Goal: Transaction & Acquisition: Purchase product/service

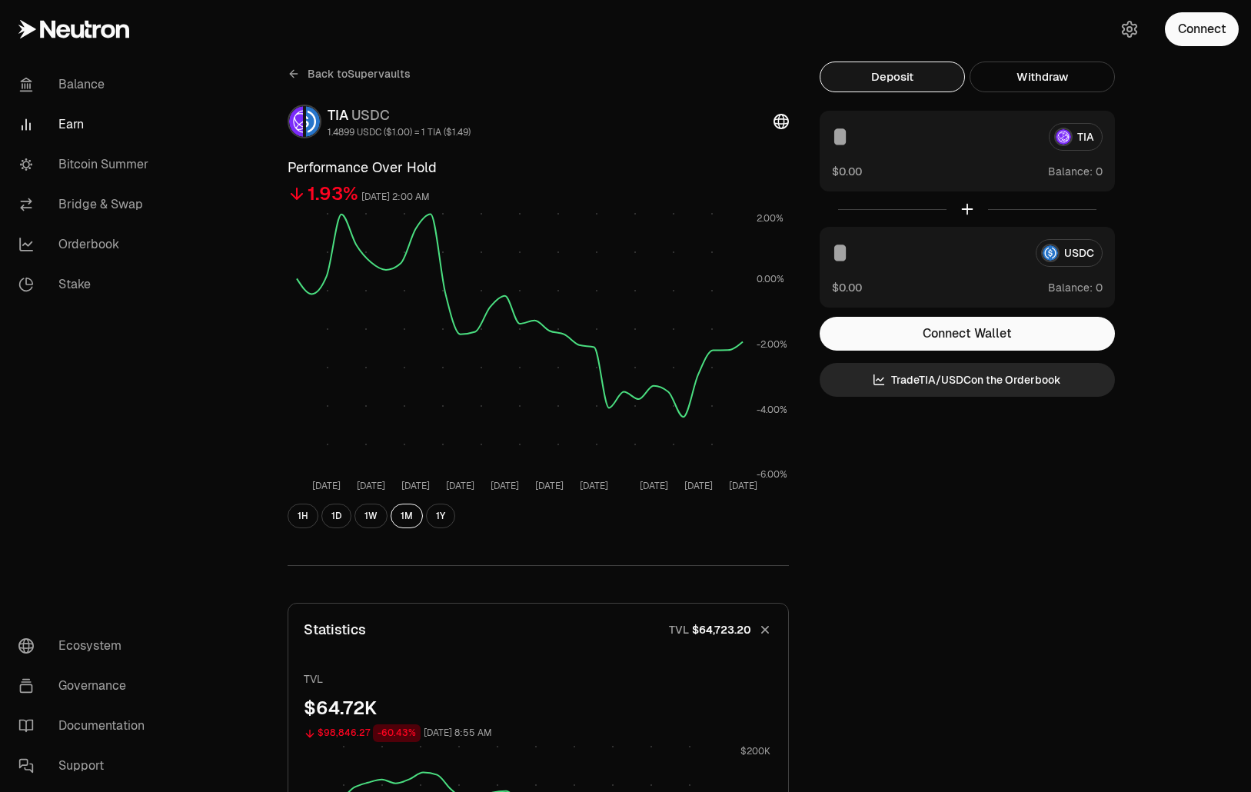
click at [325, 77] on span "Back to Supervaults" at bounding box center [359, 73] width 103 height 15
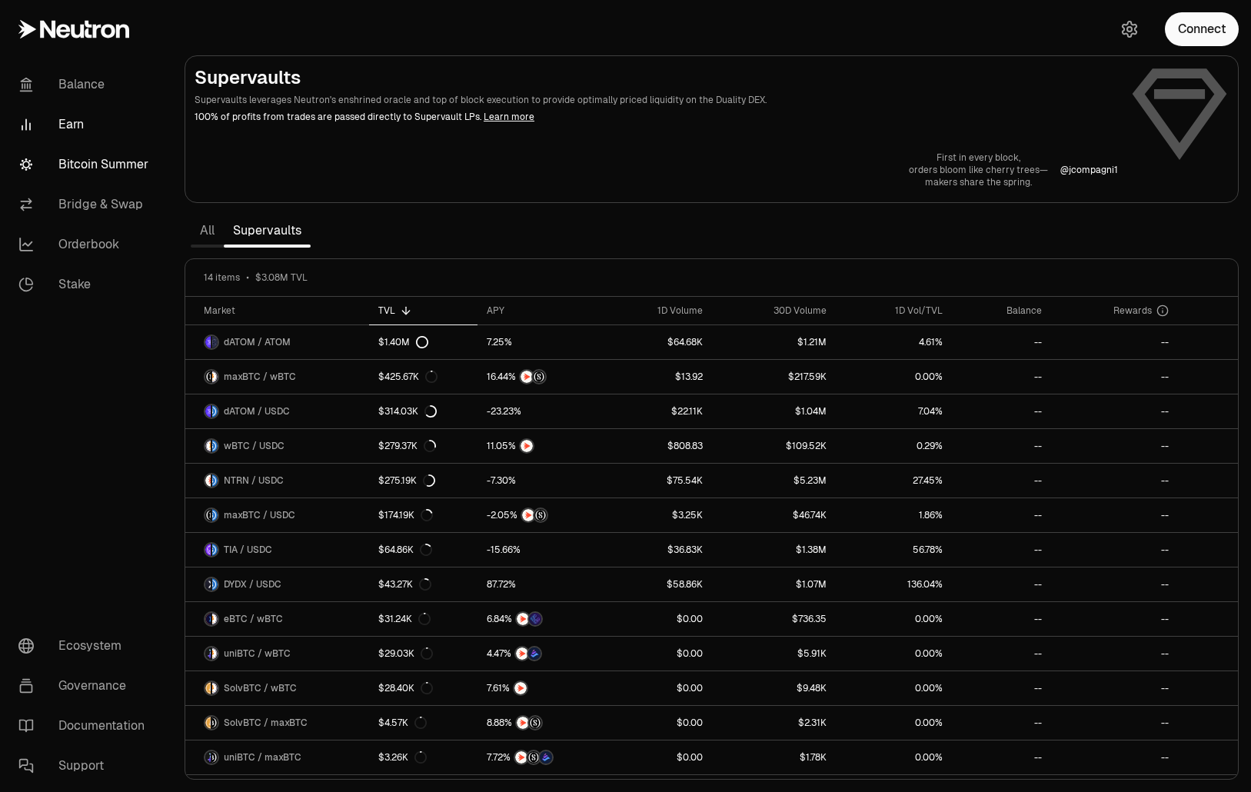
click at [128, 168] on link "Bitcoin Summer" at bounding box center [86, 165] width 160 height 40
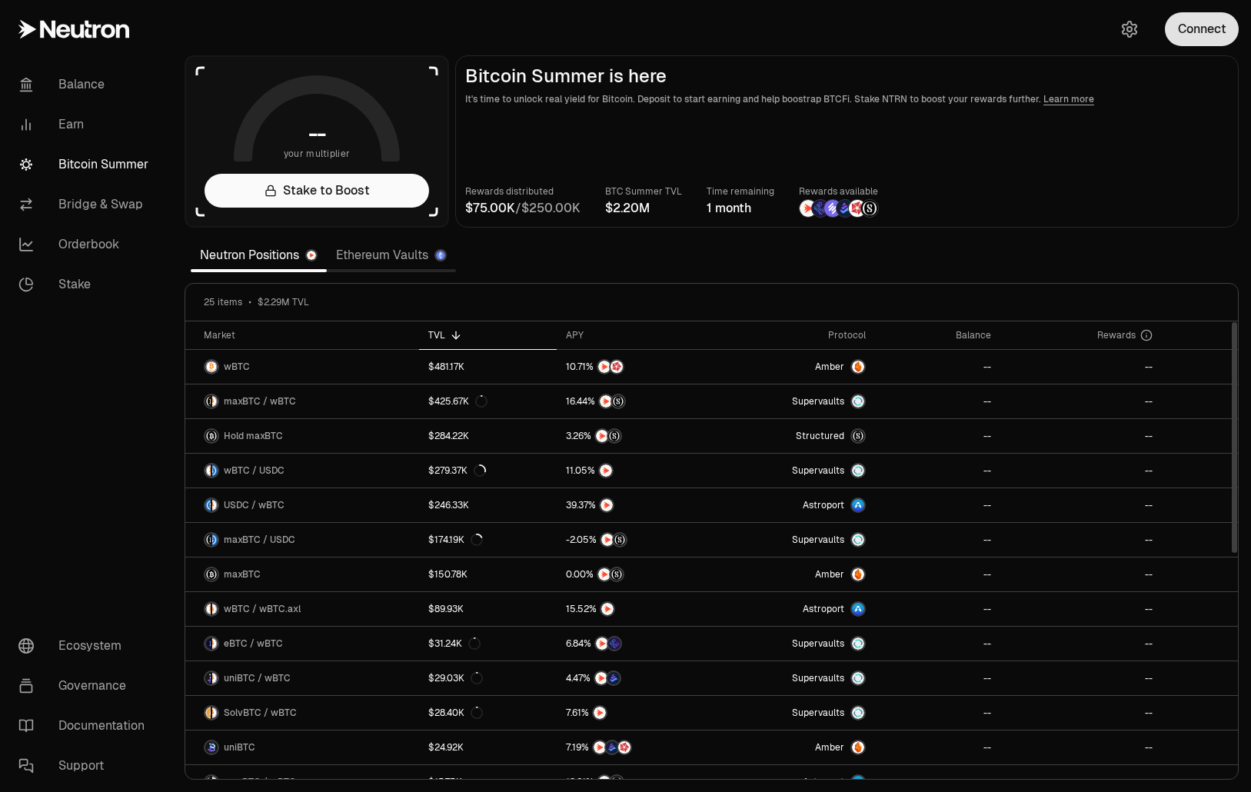
click at [1207, 35] on button "Connect" at bounding box center [1202, 29] width 74 height 34
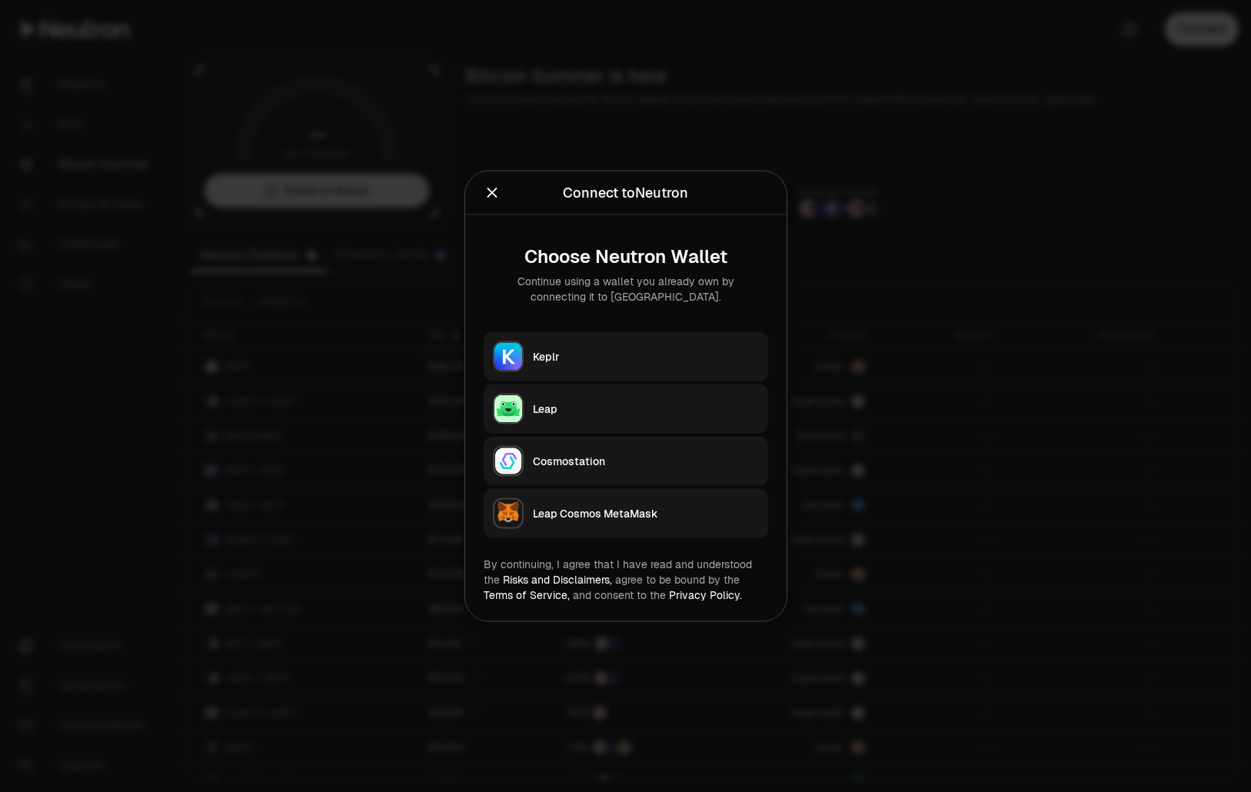
click at [560, 364] on button "Keplr" at bounding box center [626, 356] width 284 height 49
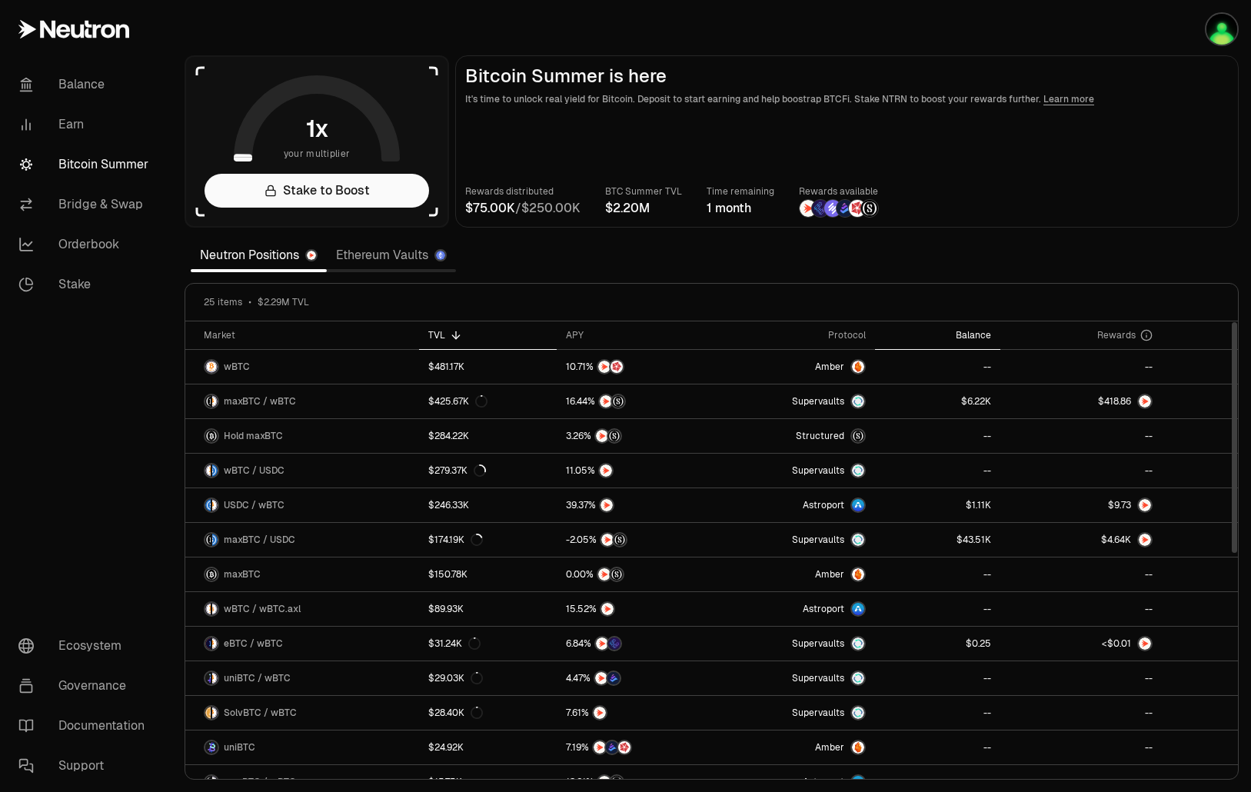
drag, startPoint x: 986, startPoint y: 327, endPoint x: 979, endPoint y: 328, distance: 7.7
click at [986, 327] on th "Balance" at bounding box center [937, 335] width 125 height 28
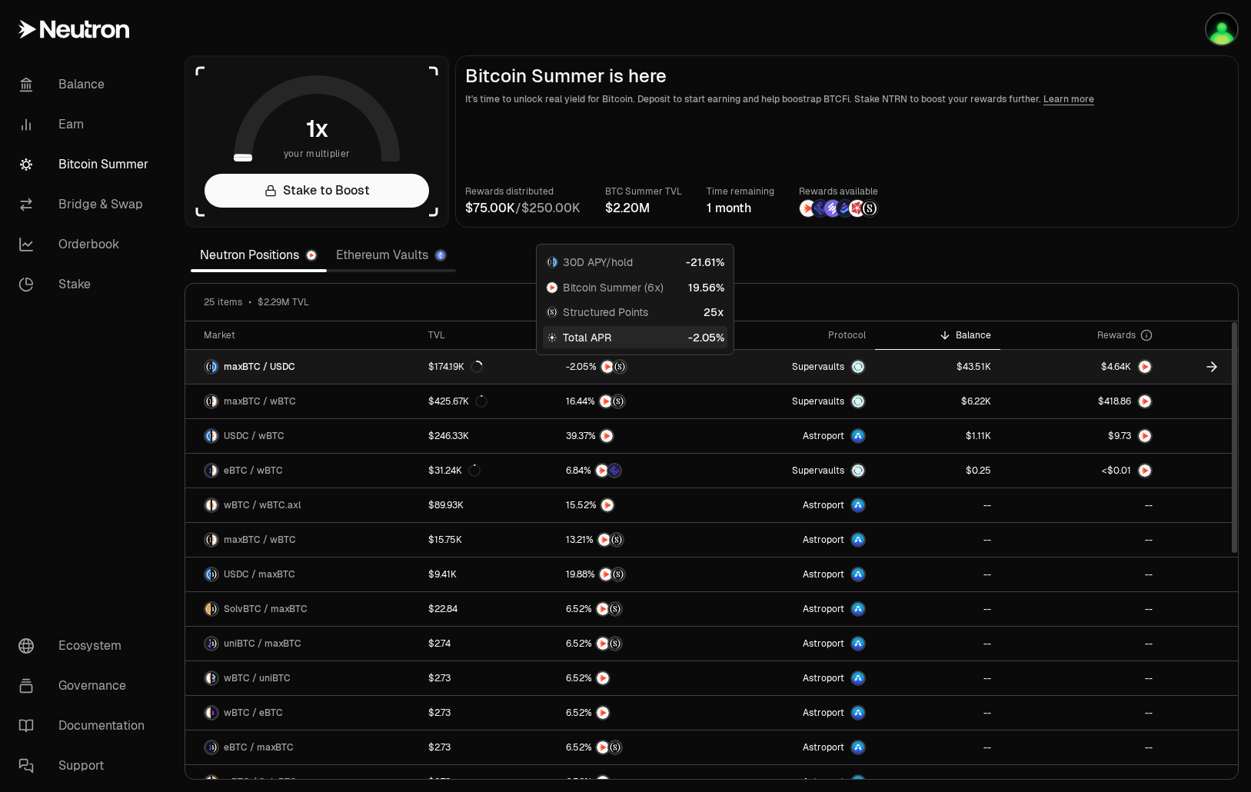
click at [583, 366] on span "0" at bounding box center [580, 367] width 6 height 12
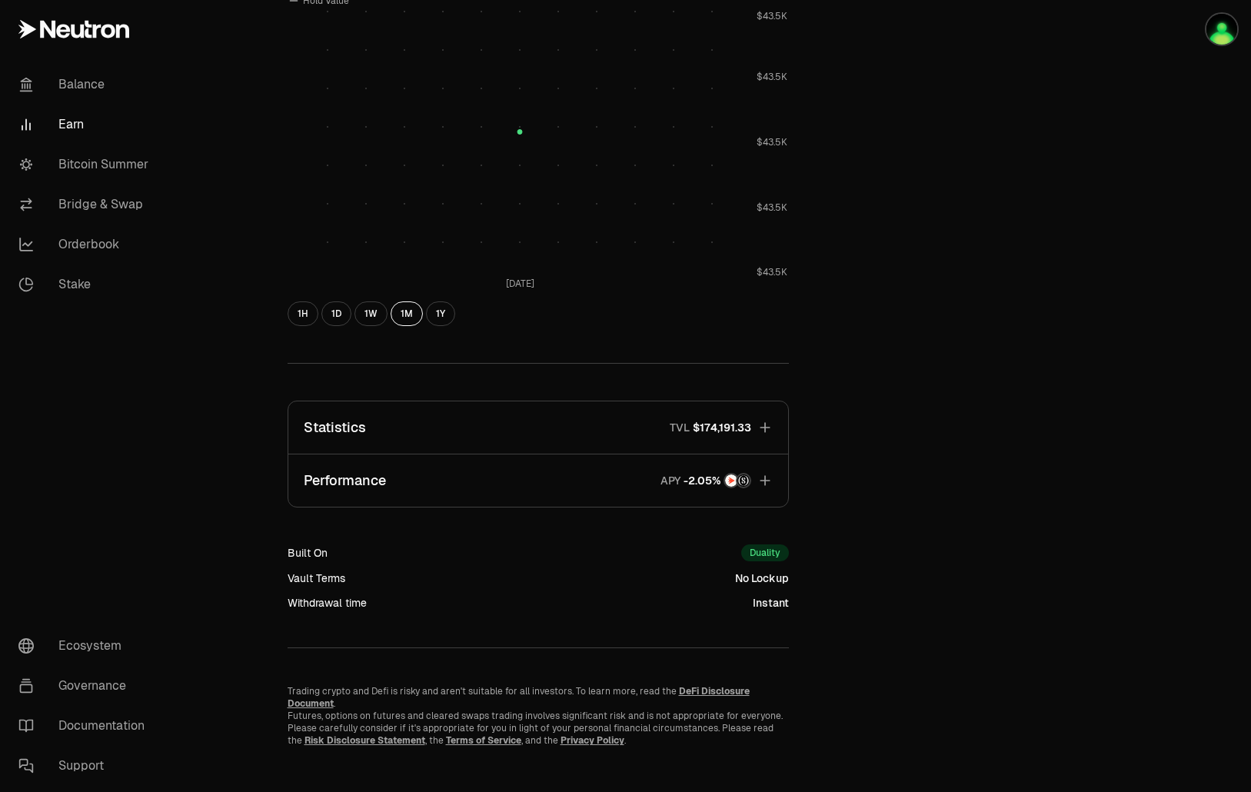
scroll to position [653, 0]
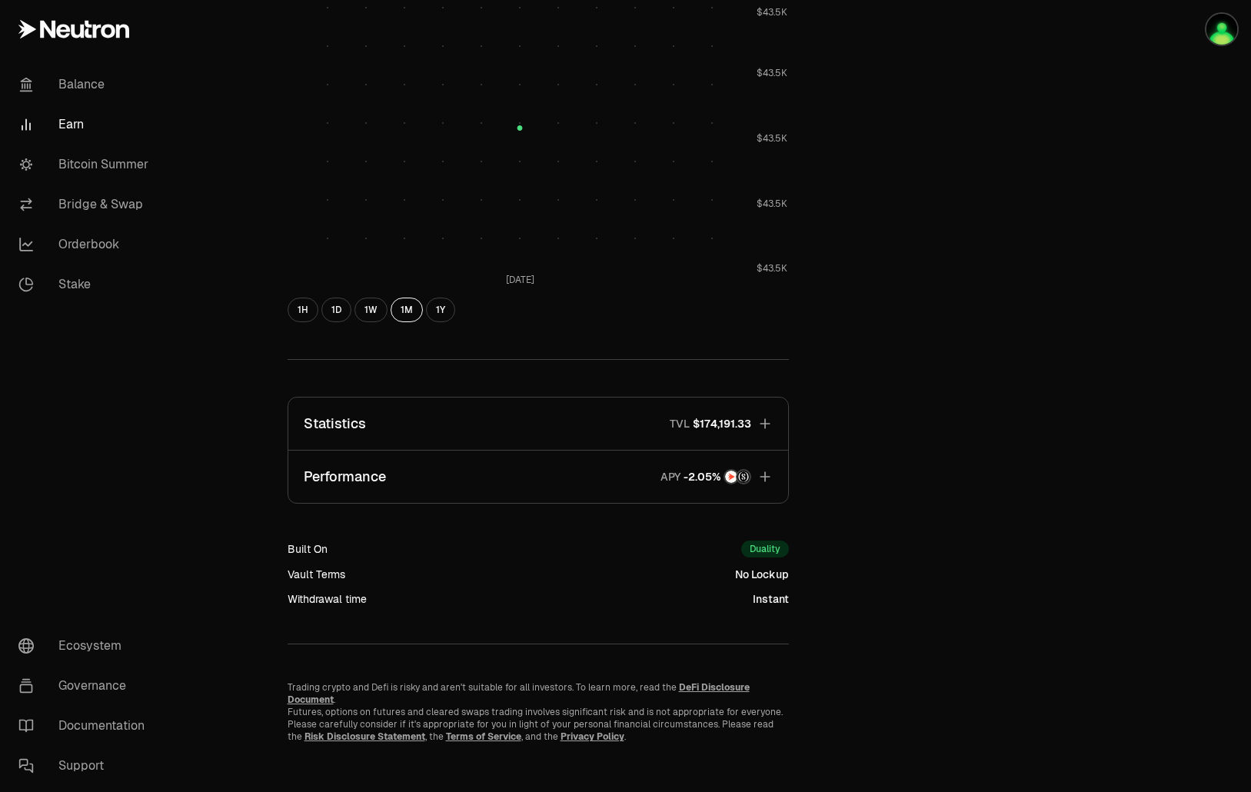
click at [614, 427] on button "Statistics TVL $174,191.33" at bounding box center [538, 424] width 500 height 52
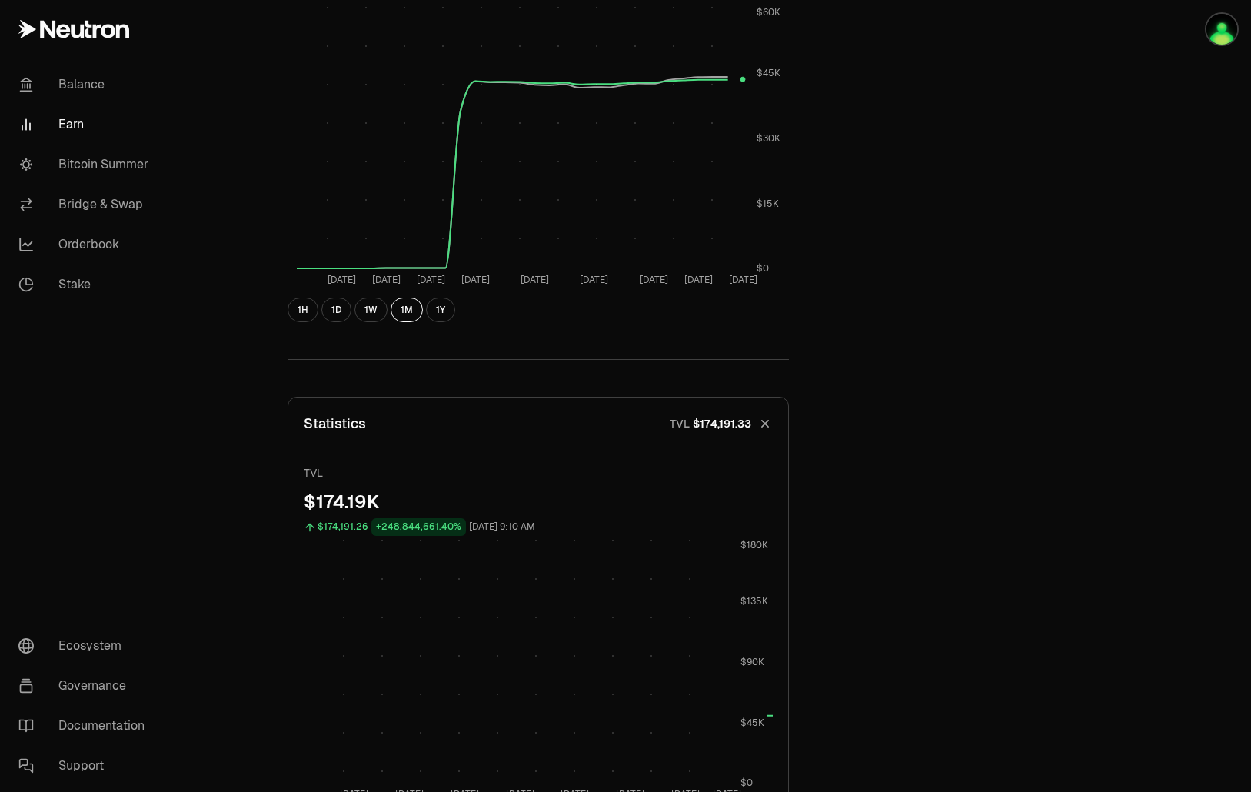
scroll to position [499, 0]
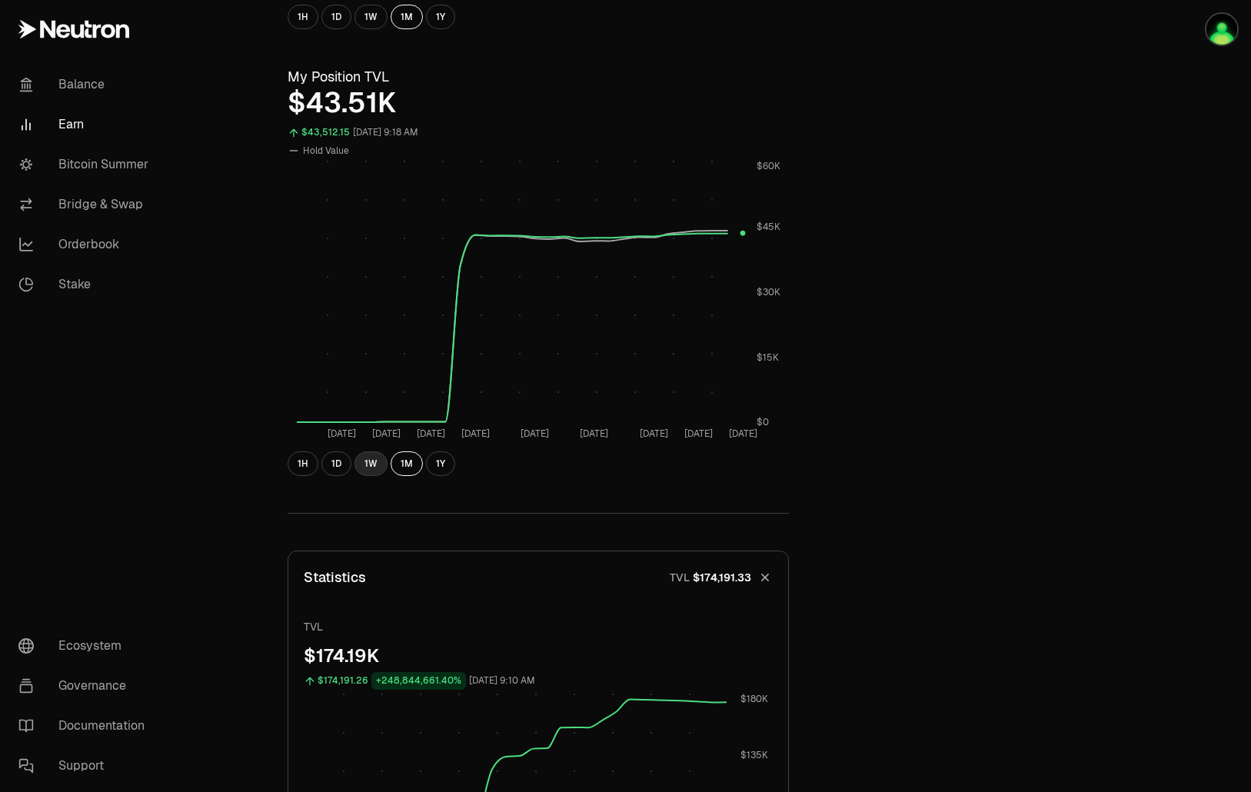
click at [371, 457] on button "1W" at bounding box center [370, 463] width 33 height 25
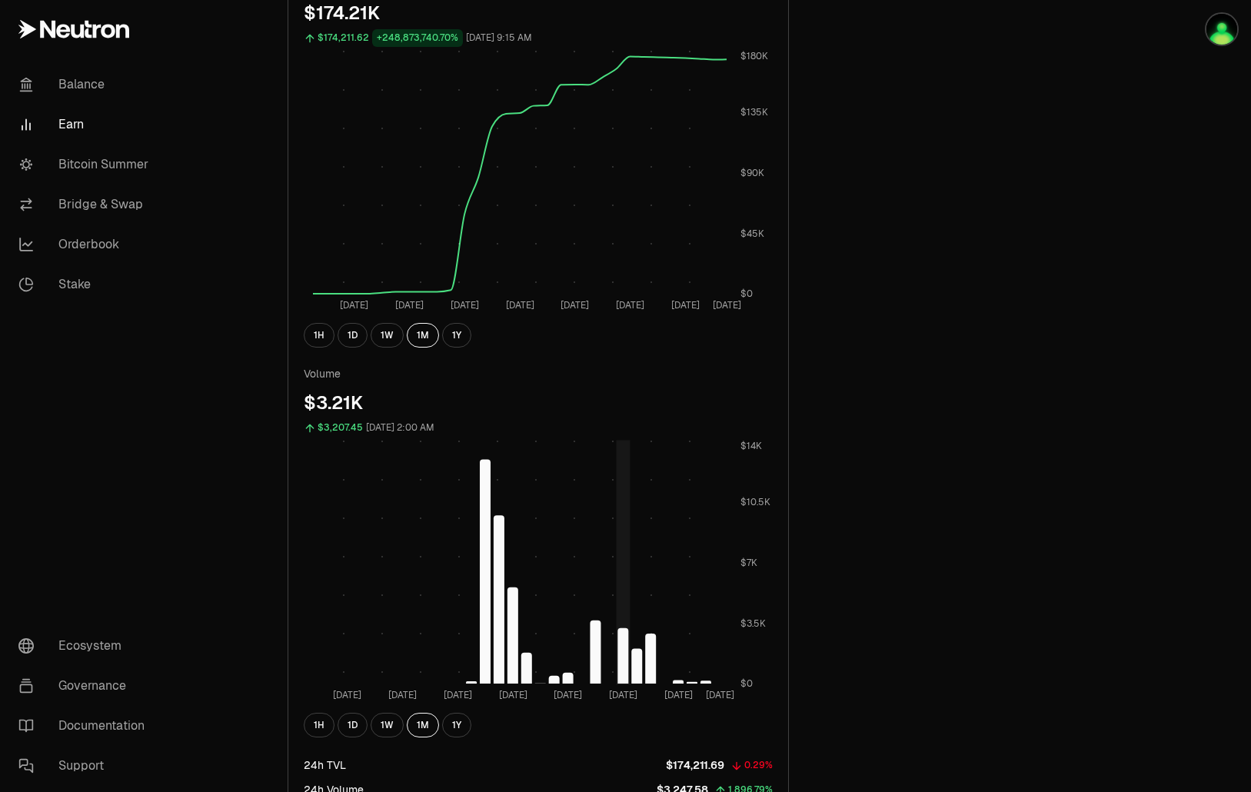
scroll to position [1422, 0]
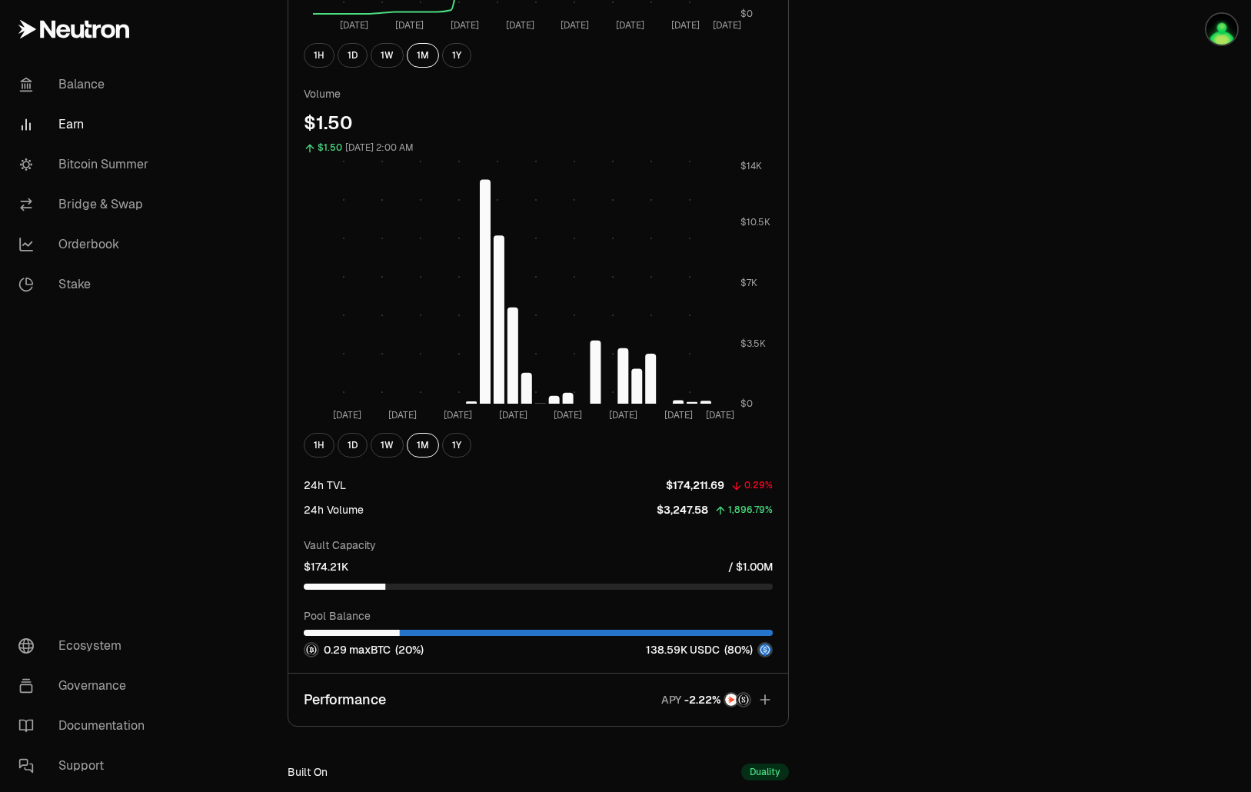
click at [458, 709] on button "Performance APY" at bounding box center [538, 700] width 500 height 52
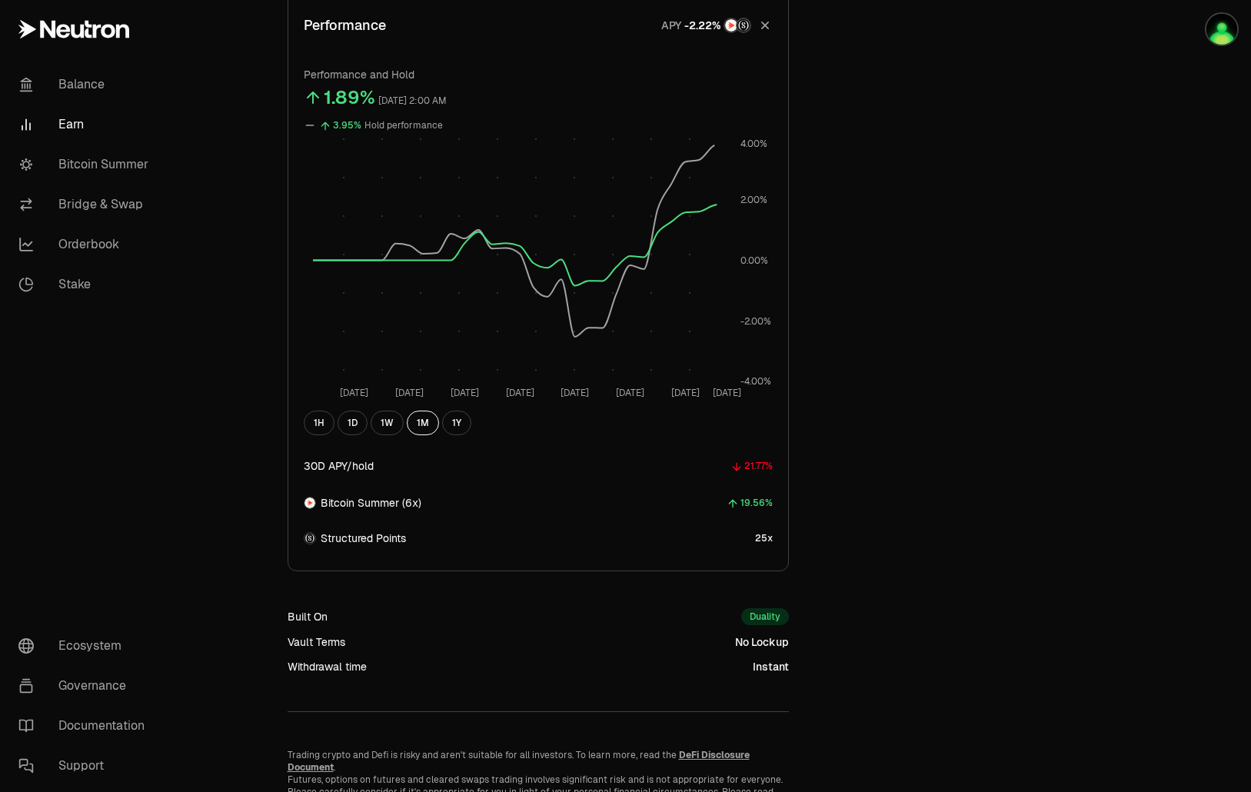
scroll to position [1018, 0]
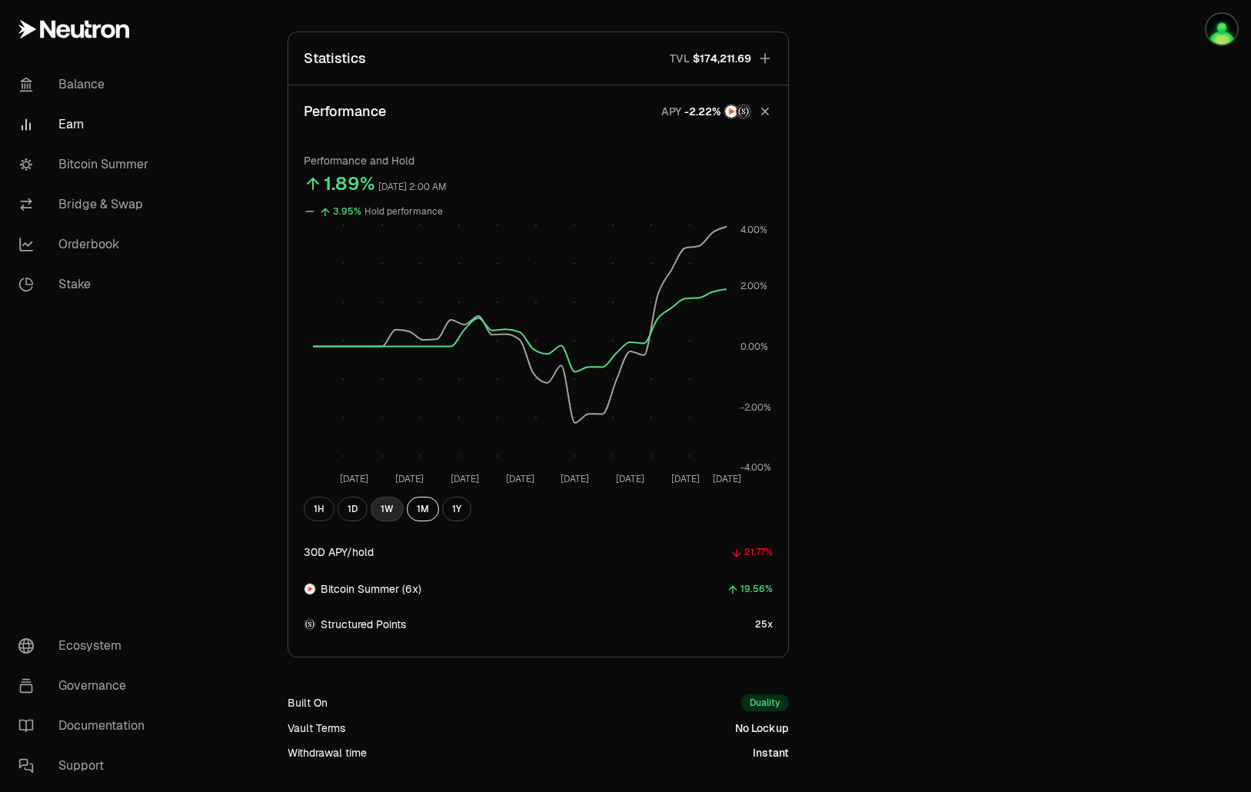
click at [387, 514] on button "1W" at bounding box center [387, 509] width 33 height 25
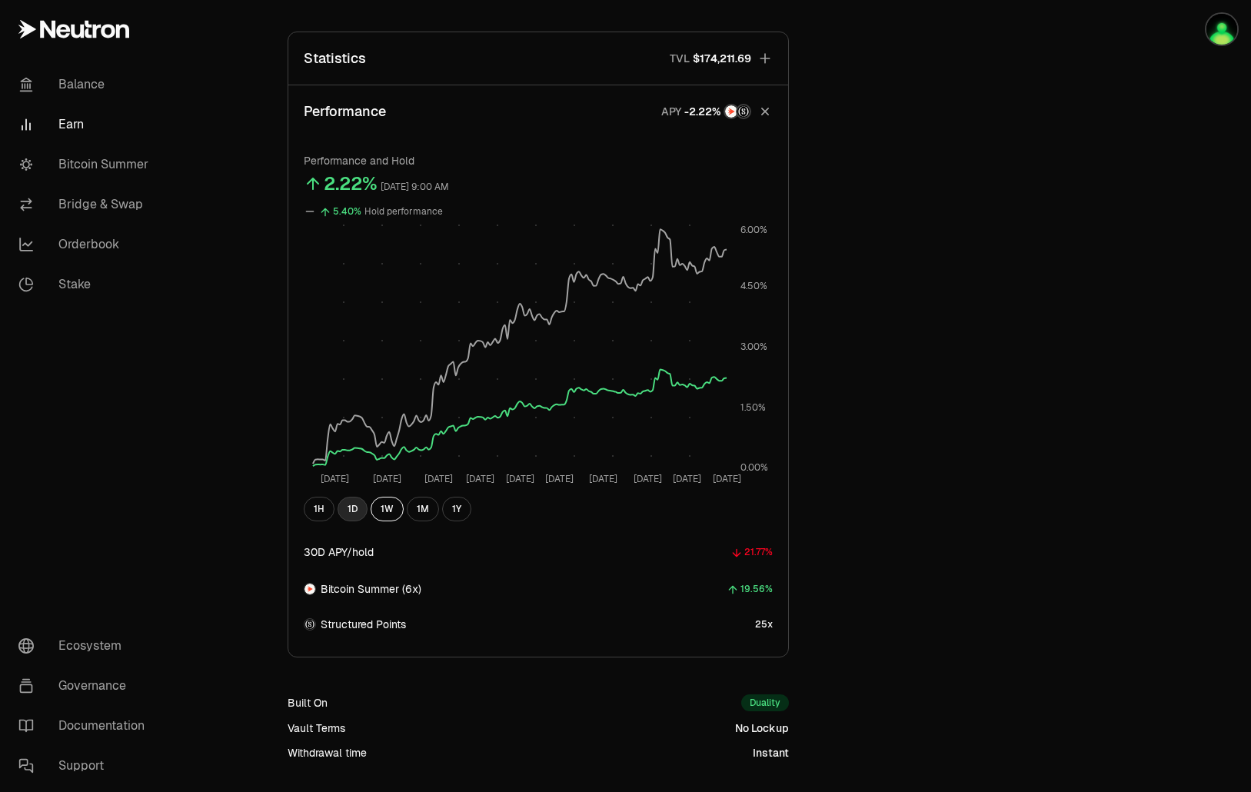
click at [359, 506] on button "1D" at bounding box center [353, 509] width 30 height 25
